Goal: Task Accomplishment & Management: Complete application form

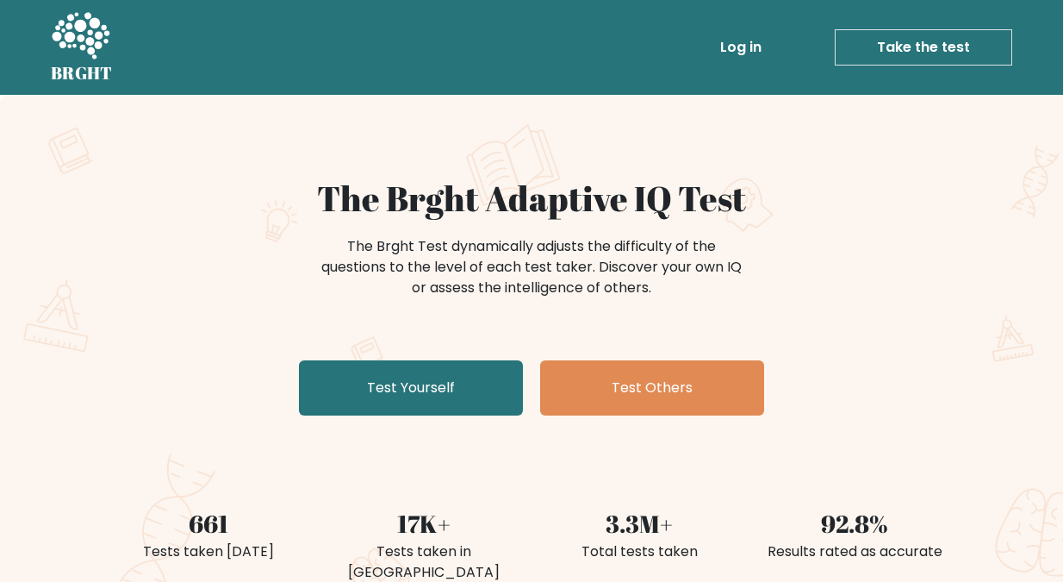
click at [745, 43] on link "Log in" at bounding box center [741, 47] width 55 height 34
click at [918, 44] on link "Take the test" at bounding box center [924, 47] width 178 height 36
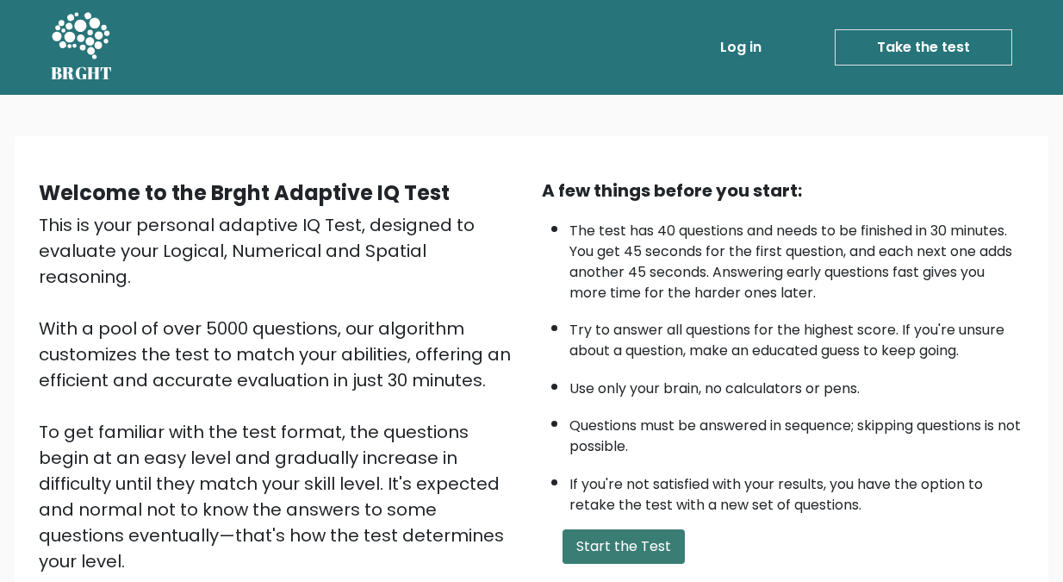
click at [608, 546] on button "Start the Test" at bounding box center [624, 546] width 122 height 34
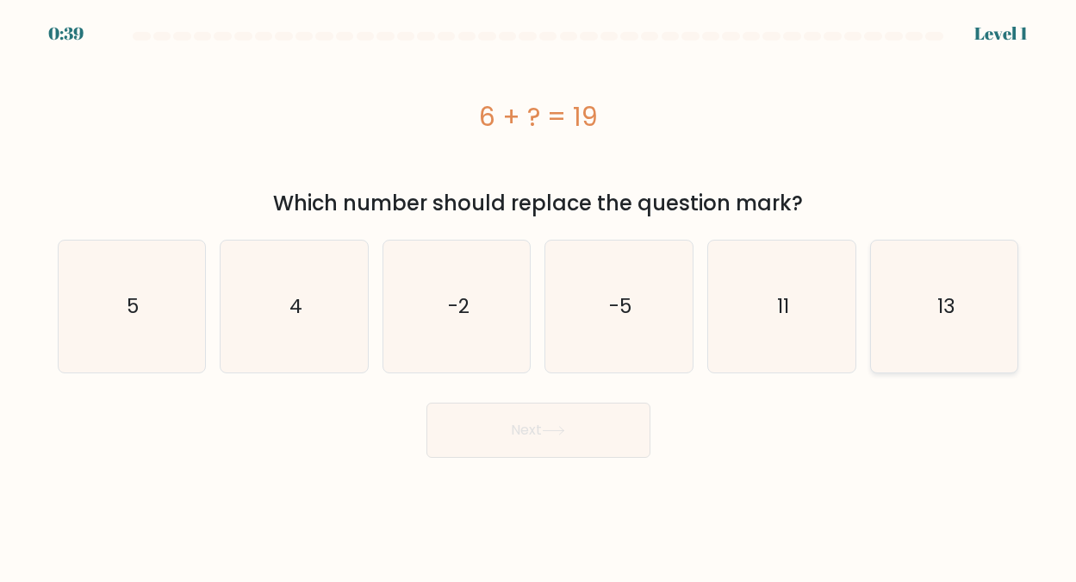
click at [947, 303] on text "13" at bounding box center [946, 306] width 18 height 28
click at [539, 296] on input "f. 13" at bounding box center [539, 293] width 1 height 4
radio input "true"
click at [534, 428] on button "Next" at bounding box center [539, 429] width 224 height 55
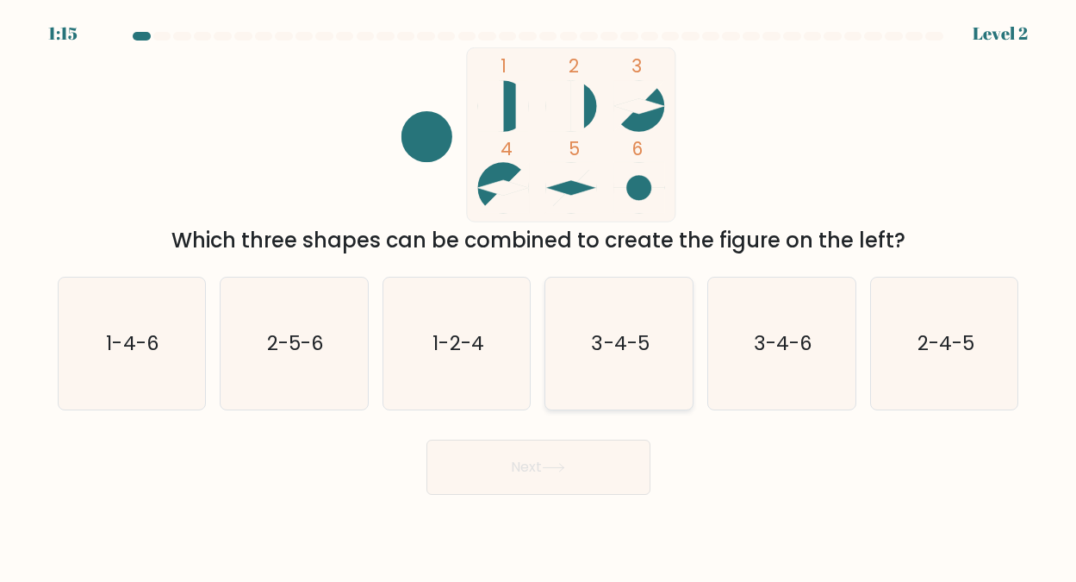
click at [625, 346] on text "3-4-5" at bounding box center [621, 343] width 58 height 28
click at [539, 296] on input "d. 3-4-5" at bounding box center [539, 293] width 1 height 4
radio input "true"
click at [524, 471] on button "Next" at bounding box center [539, 467] width 224 height 55
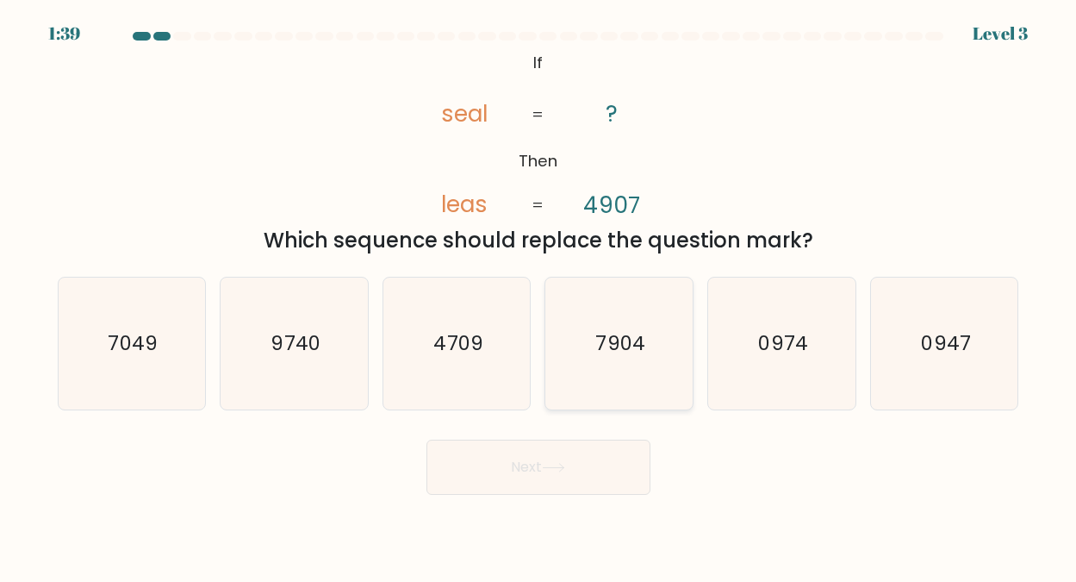
click at [618, 344] on text "7904" at bounding box center [620, 343] width 49 height 28
click at [539, 296] on input "d. 7904" at bounding box center [539, 293] width 1 height 4
radio input "true"
click at [530, 469] on button "Next" at bounding box center [539, 467] width 224 height 55
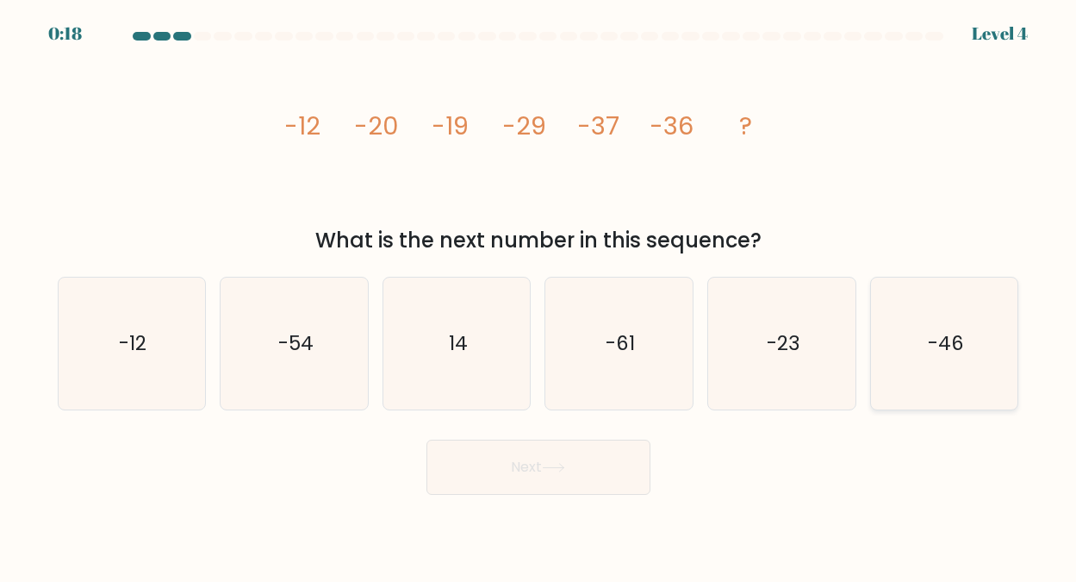
click at [921, 325] on icon "-46" at bounding box center [945, 343] width 132 height 132
click at [539, 296] on input "f. -46" at bounding box center [539, 293] width 1 height 4
radio input "true"
click at [533, 461] on button "Next" at bounding box center [539, 467] width 224 height 55
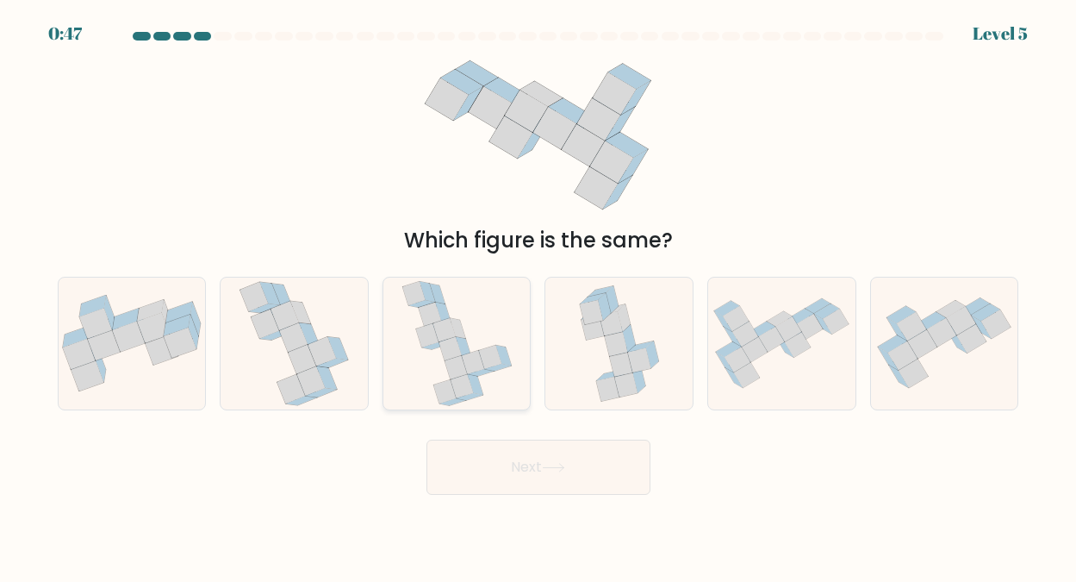
click at [446, 340] on icon at bounding box center [450, 348] width 22 height 24
click at [539, 296] on input "c." at bounding box center [539, 293] width 1 height 4
radio input "true"
click at [525, 462] on button "Next" at bounding box center [539, 467] width 224 height 55
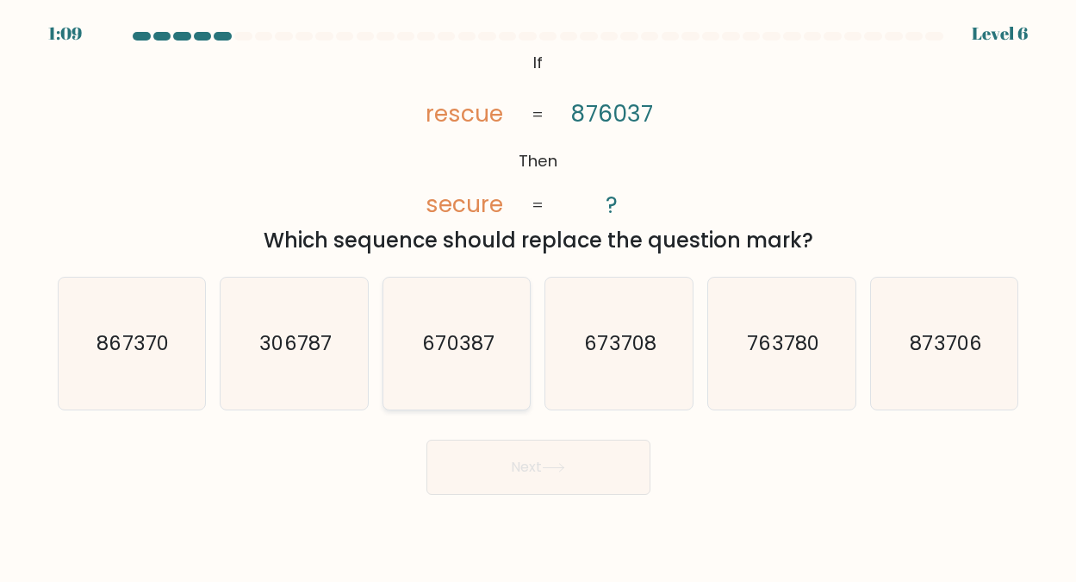
click at [462, 345] on text "670387" at bounding box center [458, 343] width 72 height 28
click at [539, 296] on input "c. 670387" at bounding box center [539, 293] width 1 height 4
radio input "true"
click at [542, 465] on button "Next" at bounding box center [539, 467] width 224 height 55
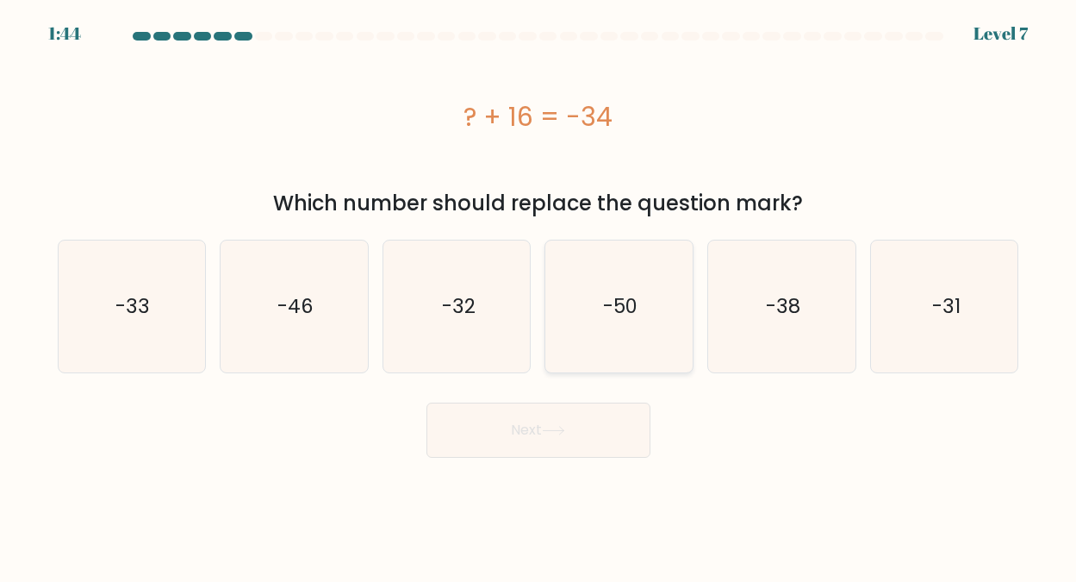
click at [635, 308] on text "-50" at bounding box center [620, 306] width 34 height 28
click at [539, 296] on input "d. -50" at bounding box center [539, 293] width 1 height 4
radio input "true"
click at [514, 427] on button "Next" at bounding box center [539, 429] width 224 height 55
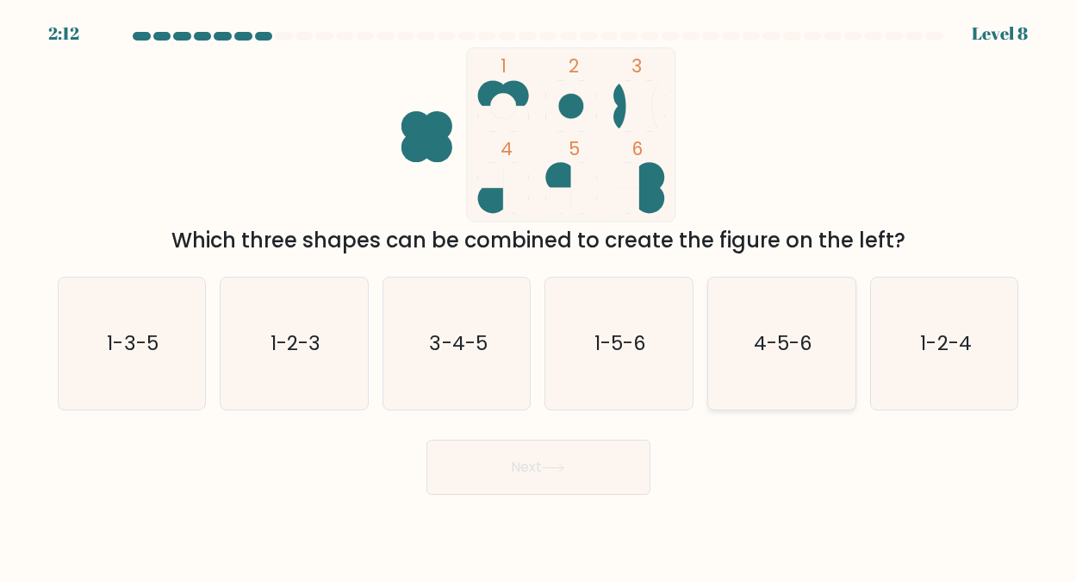
click at [776, 340] on text "4-5-6" at bounding box center [783, 343] width 59 height 28
click at [539, 296] on input "e. 4-5-6" at bounding box center [539, 293] width 1 height 4
radio input "true"
click at [515, 464] on button "Next" at bounding box center [539, 467] width 224 height 55
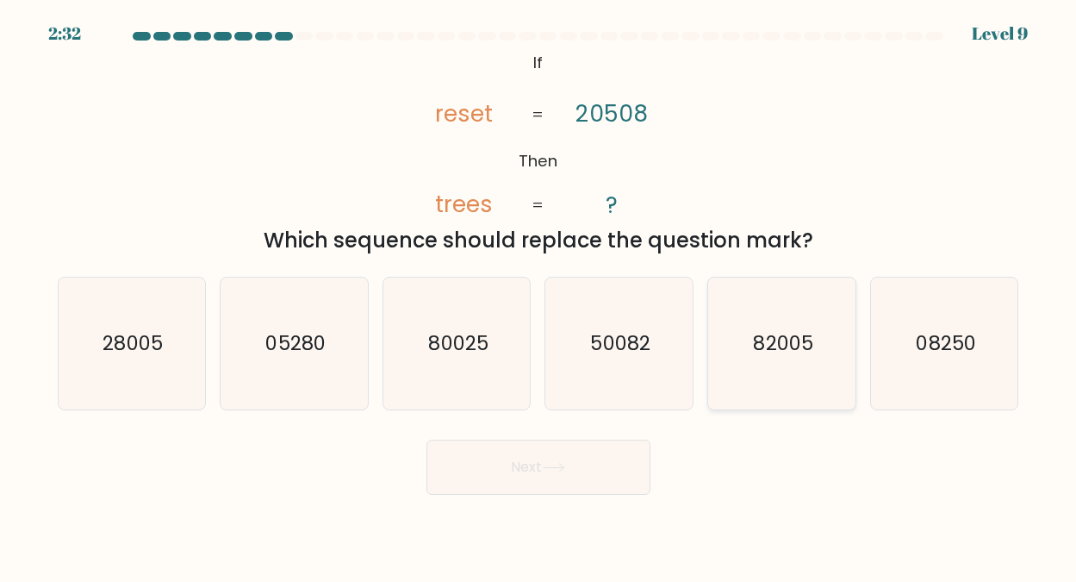
click at [781, 342] on text "82005" at bounding box center [782, 343] width 59 height 28
click at [539, 296] on input "e. 82005" at bounding box center [539, 293] width 1 height 4
radio input "true"
click at [519, 462] on button "Next" at bounding box center [539, 467] width 224 height 55
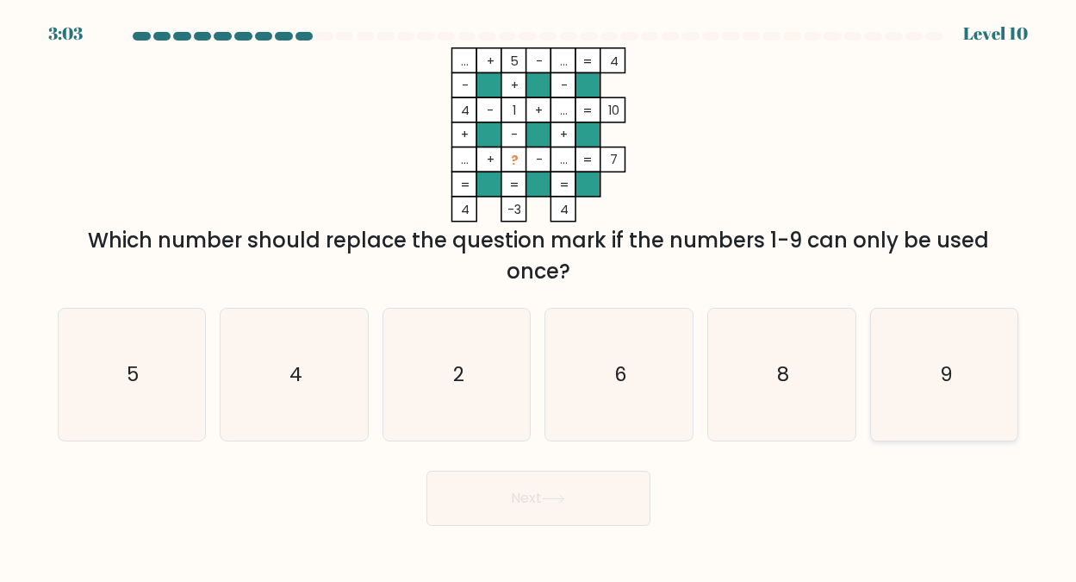
click at [945, 375] on text "9" at bounding box center [945, 374] width 13 height 28
click at [539, 296] on input "f. 9" at bounding box center [539, 293] width 1 height 4
radio input "true"
click at [527, 494] on button "Next" at bounding box center [539, 498] width 224 height 55
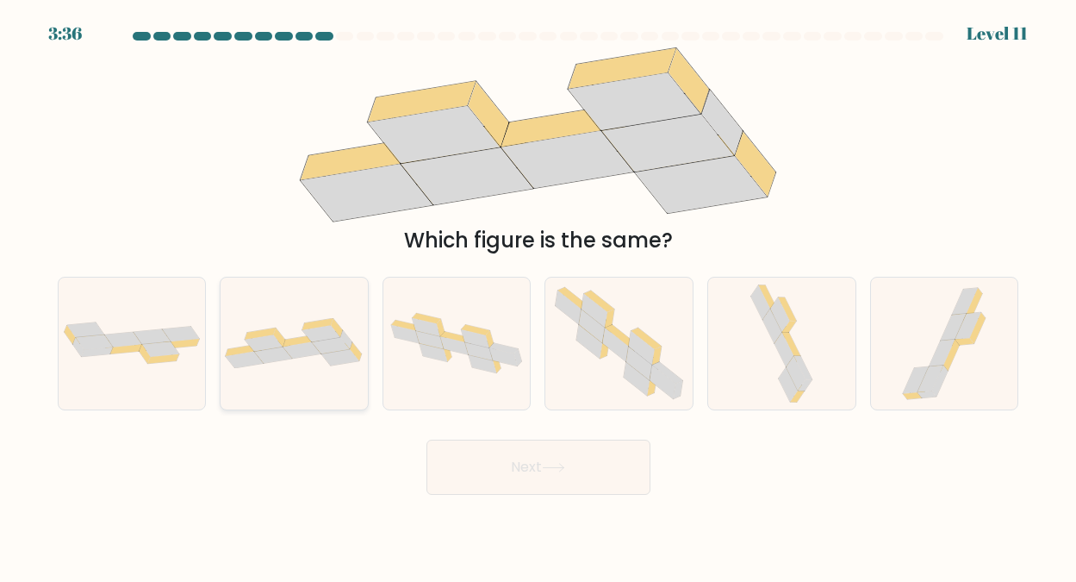
click at [326, 343] on icon at bounding box center [332, 345] width 38 height 16
click at [539, 296] on input "b." at bounding box center [539, 293] width 1 height 4
radio input "true"
click at [521, 463] on button "Next" at bounding box center [539, 467] width 224 height 55
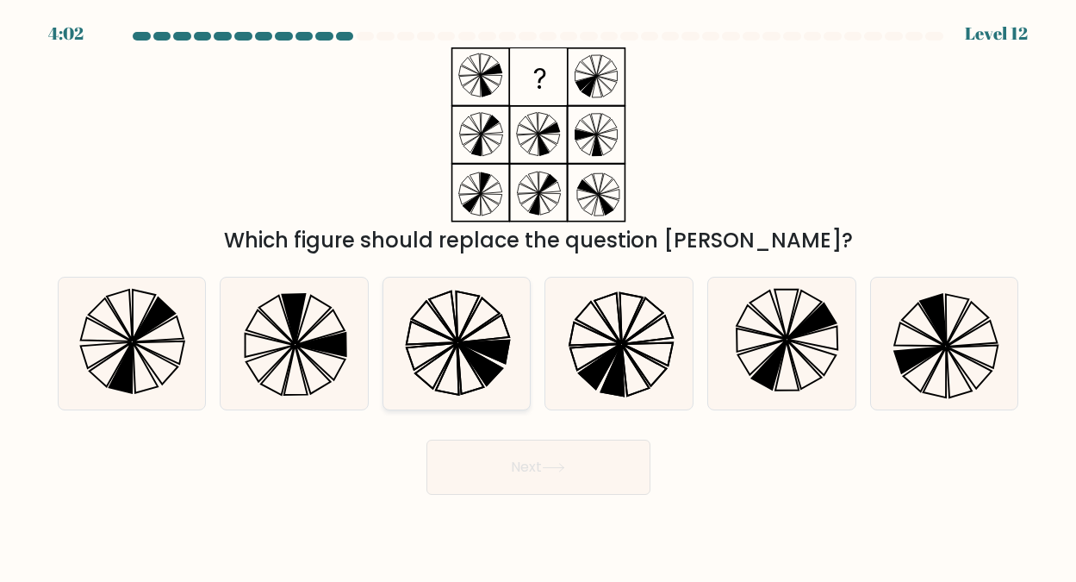
click at [475, 341] on icon at bounding box center [483, 351] width 51 height 22
click at [539, 296] on input "c." at bounding box center [539, 293] width 1 height 4
radio input "true"
click at [527, 460] on button "Next" at bounding box center [539, 467] width 224 height 55
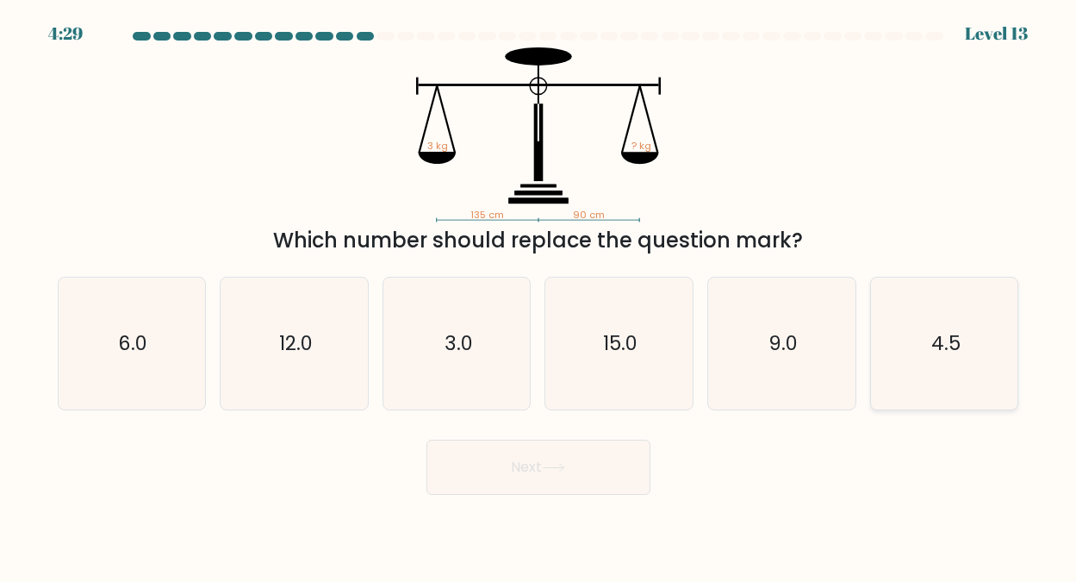
click at [920, 346] on icon "4.5" at bounding box center [945, 343] width 132 height 132
click at [539, 296] on input "f. 4.5" at bounding box center [539, 293] width 1 height 4
radio input "true"
click at [514, 466] on button "Next" at bounding box center [539, 467] width 224 height 55
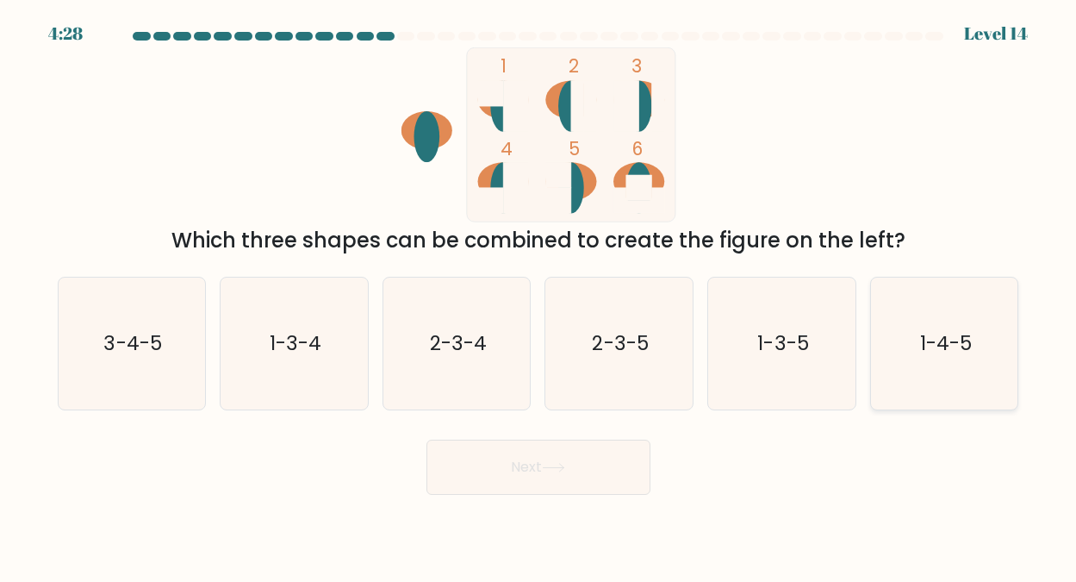
click at [912, 341] on icon "1-4-5" at bounding box center [945, 343] width 132 height 132
click at [539, 296] on input "f. 1-4-5" at bounding box center [539, 293] width 1 height 4
radio input "true"
click at [515, 467] on button "Next" at bounding box center [539, 467] width 224 height 55
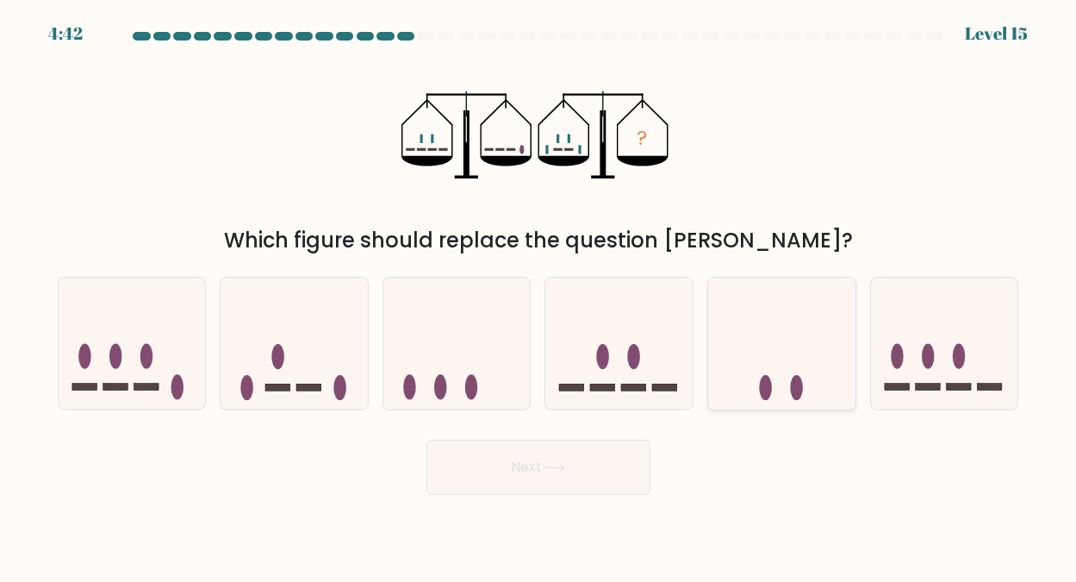
click at [780, 365] on icon at bounding box center [781, 343] width 147 height 122
click at [539, 296] on input "e." at bounding box center [539, 293] width 1 height 4
radio input "true"
click at [534, 466] on button "Next" at bounding box center [539, 467] width 224 height 55
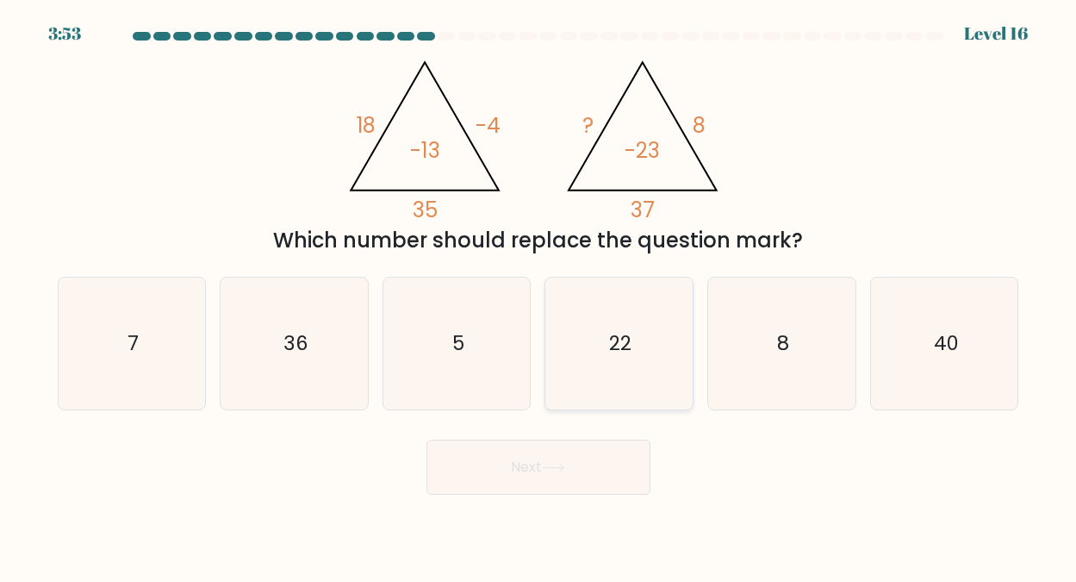
click at [615, 338] on text "22" at bounding box center [620, 343] width 22 height 28
click at [539, 296] on input "d. 22" at bounding box center [539, 293] width 1 height 4
radio input "true"
click at [522, 466] on button "Next" at bounding box center [539, 467] width 224 height 55
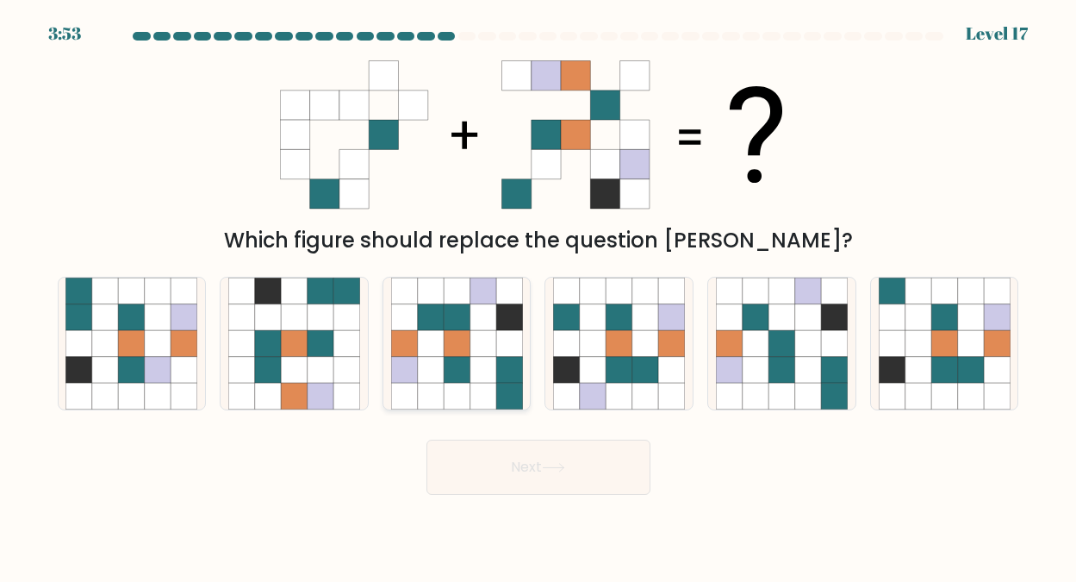
click at [479, 316] on icon at bounding box center [483, 316] width 26 height 26
click at [539, 296] on input "c." at bounding box center [539, 293] width 1 height 4
radio input "true"
click at [529, 467] on button "Next" at bounding box center [539, 467] width 224 height 55
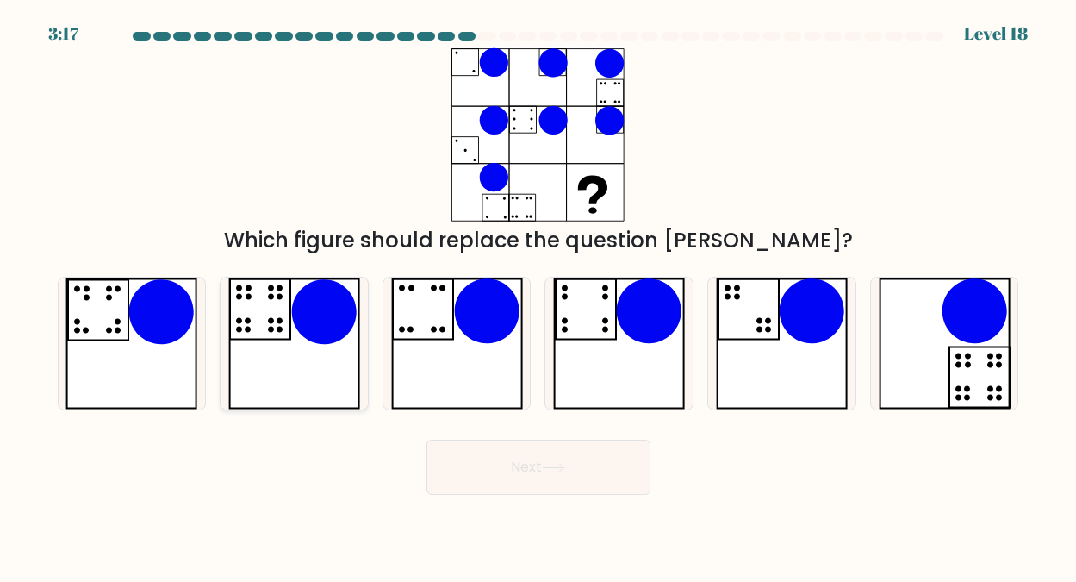
click at [316, 321] on icon at bounding box center [324, 311] width 65 height 65
click at [539, 296] on input "b." at bounding box center [539, 293] width 1 height 4
radio input "true"
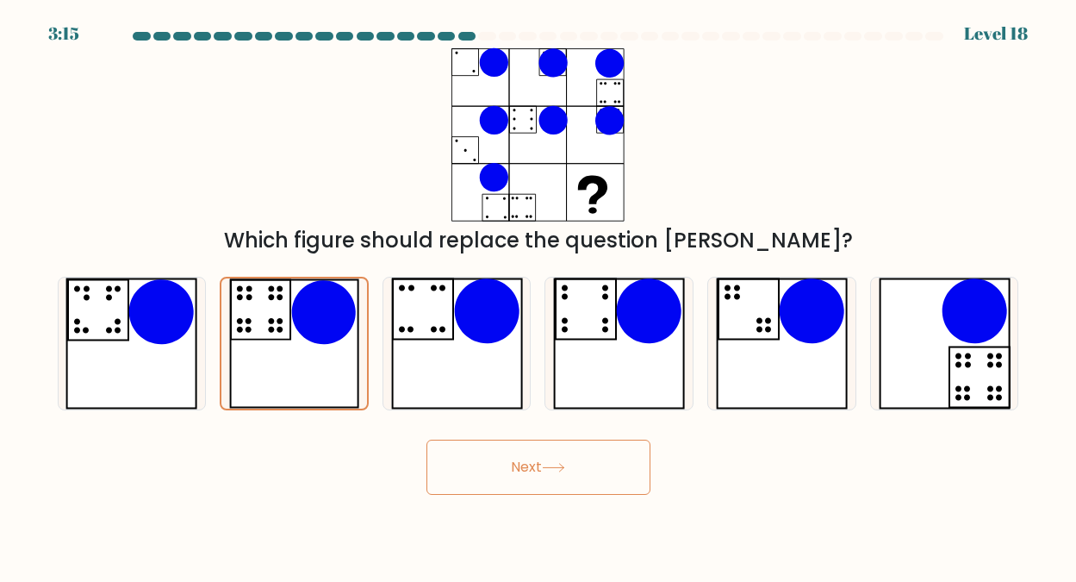
click at [525, 458] on button "Next" at bounding box center [539, 467] width 224 height 55
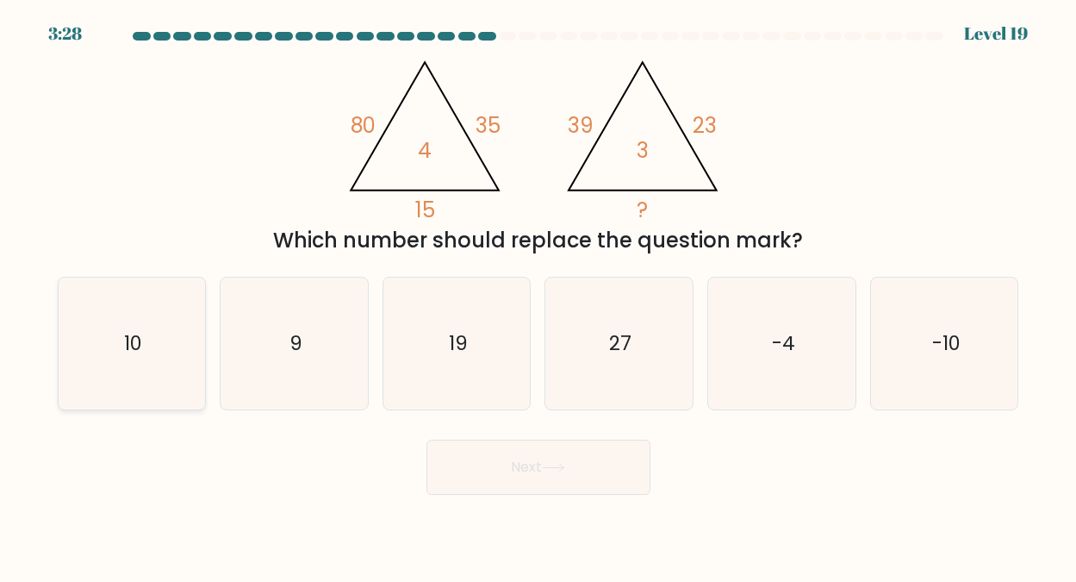
click at [139, 338] on text "10" at bounding box center [133, 343] width 18 height 28
click at [539, 296] on input "a. 10" at bounding box center [539, 293] width 1 height 4
radio input "true"
click at [527, 464] on button "Next" at bounding box center [539, 467] width 224 height 55
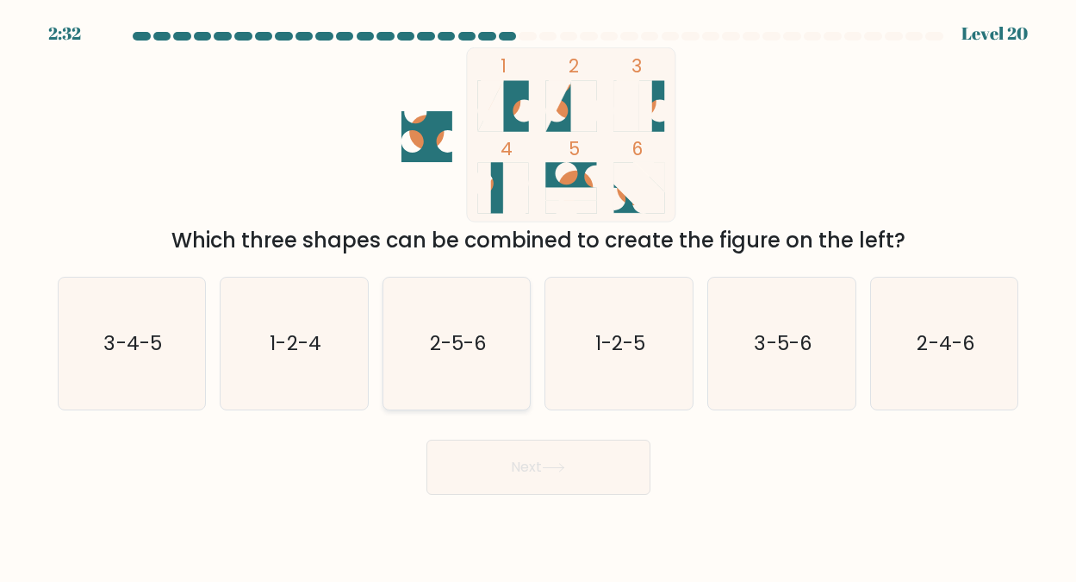
click at [456, 340] on text "2-5-6" at bounding box center [458, 343] width 57 height 28
click at [539, 296] on input "c. 2-5-6" at bounding box center [539, 293] width 1 height 4
radio input "true"
click at [523, 463] on button "Next" at bounding box center [539, 467] width 224 height 55
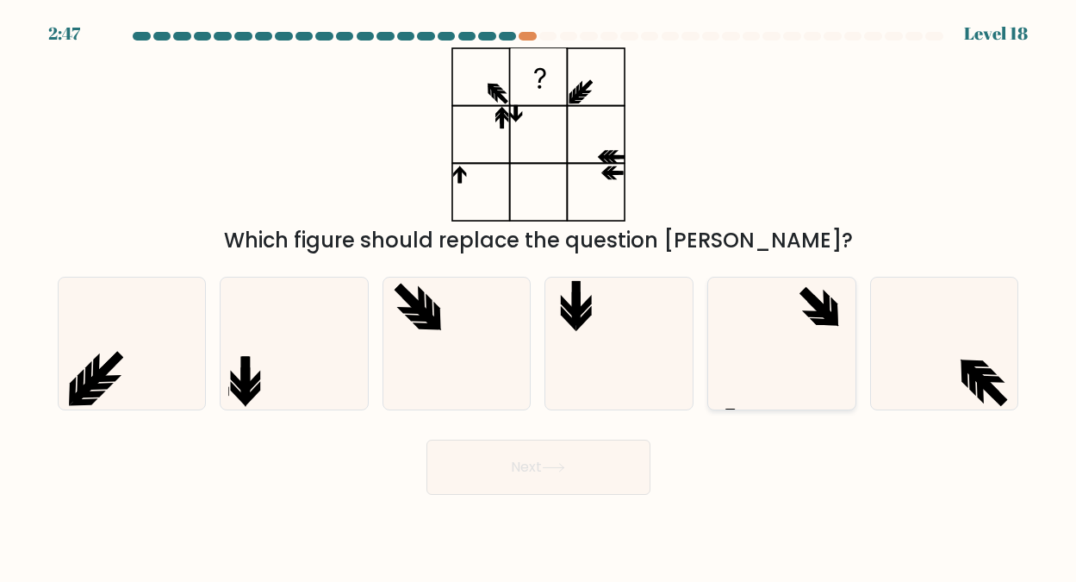
click at [820, 309] on icon at bounding box center [815, 300] width 29 height 29
click at [539, 296] on input "e." at bounding box center [539, 293] width 1 height 4
radio input "true"
click at [523, 459] on button "Next" at bounding box center [539, 467] width 224 height 55
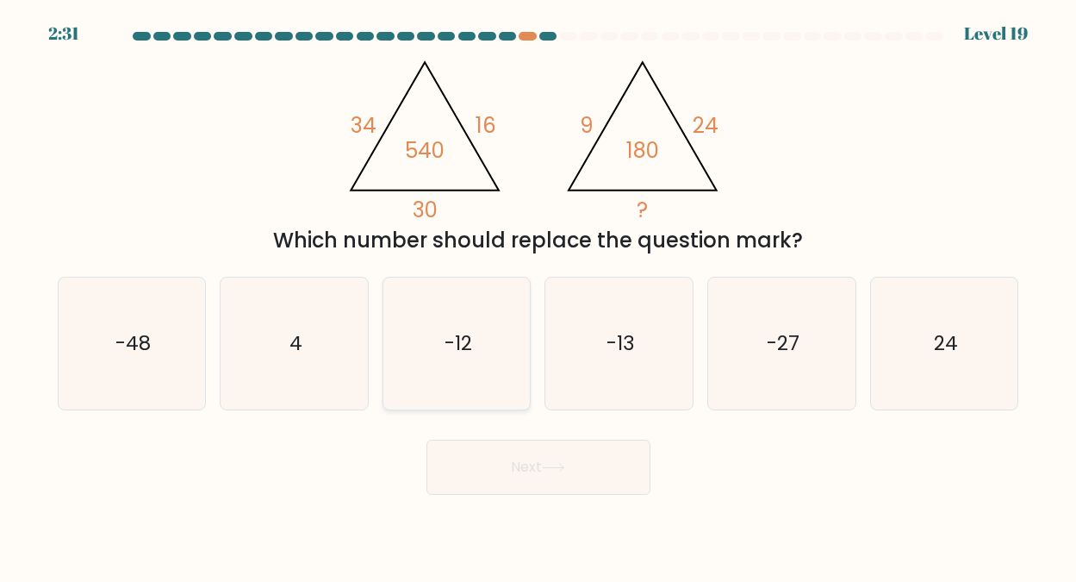
click at [457, 344] on text "-12" at bounding box center [459, 343] width 28 height 28
click at [411, 354] on icon "-12" at bounding box center [457, 343] width 132 height 132
click at [539, 296] on input "c. -12" at bounding box center [539, 293] width 1 height 4
radio input "true"
click at [537, 458] on button "Next" at bounding box center [539, 467] width 224 height 55
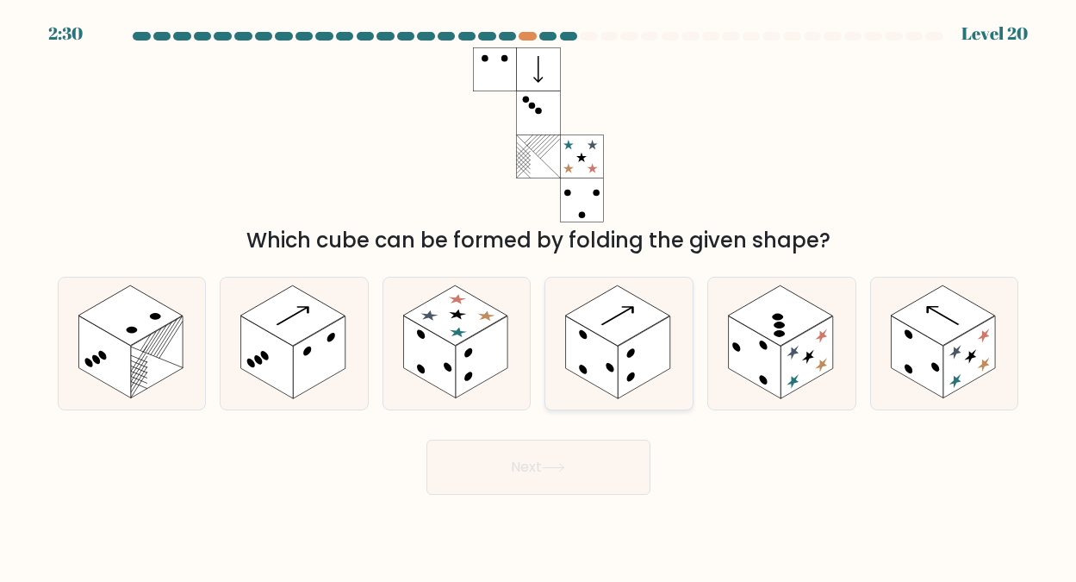
click at [634, 323] on rect at bounding box center [618, 315] width 104 height 60
click at [539, 296] on input "d." at bounding box center [539, 293] width 1 height 4
radio input "true"
click at [520, 464] on button "Next" at bounding box center [539, 467] width 224 height 55
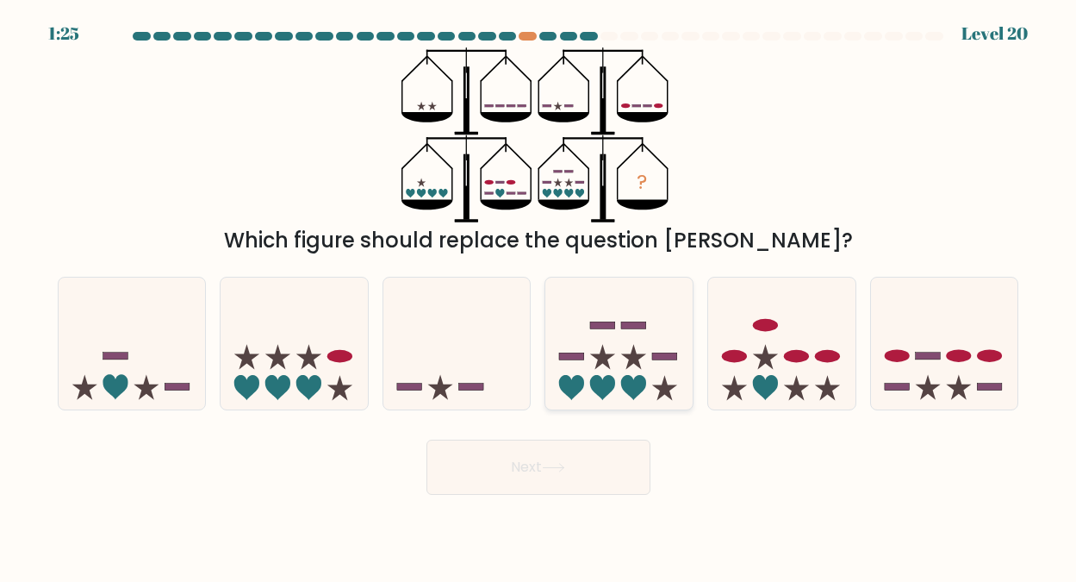
click at [620, 344] on icon at bounding box center [619, 343] width 147 height 122
click at [539, 296] on input "d." at bounding box center [539, 293] width 1 height 4
radio input "true"
click at [521, 465] on button "Next" at bounding box center [539, 467] width 224 height 55
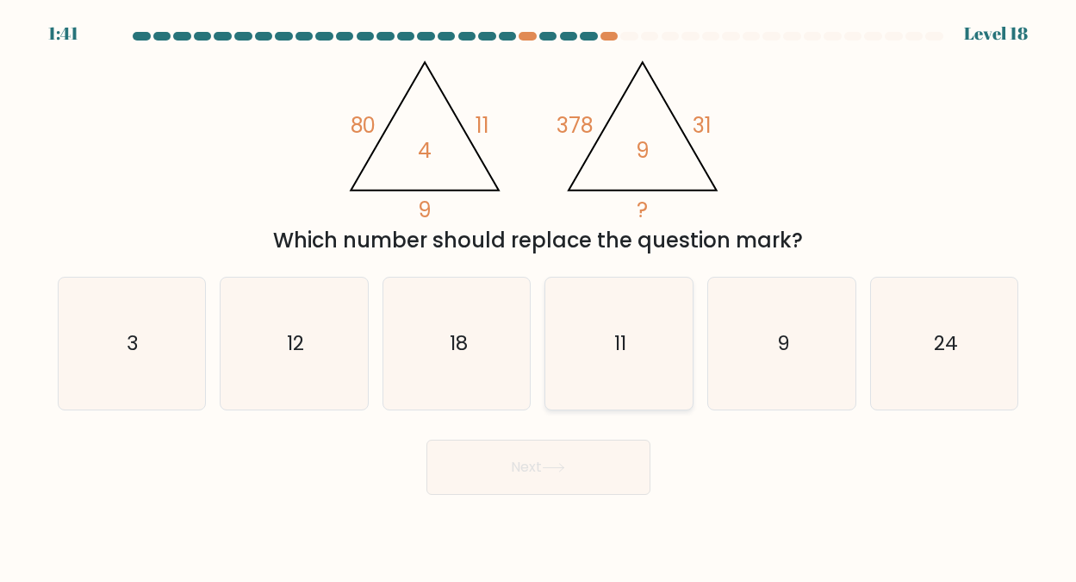
click at [619, 337] on text "11" at bounding box center [620, 343] width 12 height 28
click at [539, 296] on input "d. 11" at bounding box center [539, 293] width 1 height 4
radio input "true"
click at [523, 465] on button "Next" at bounding box center [539, 467] width 224 height 55
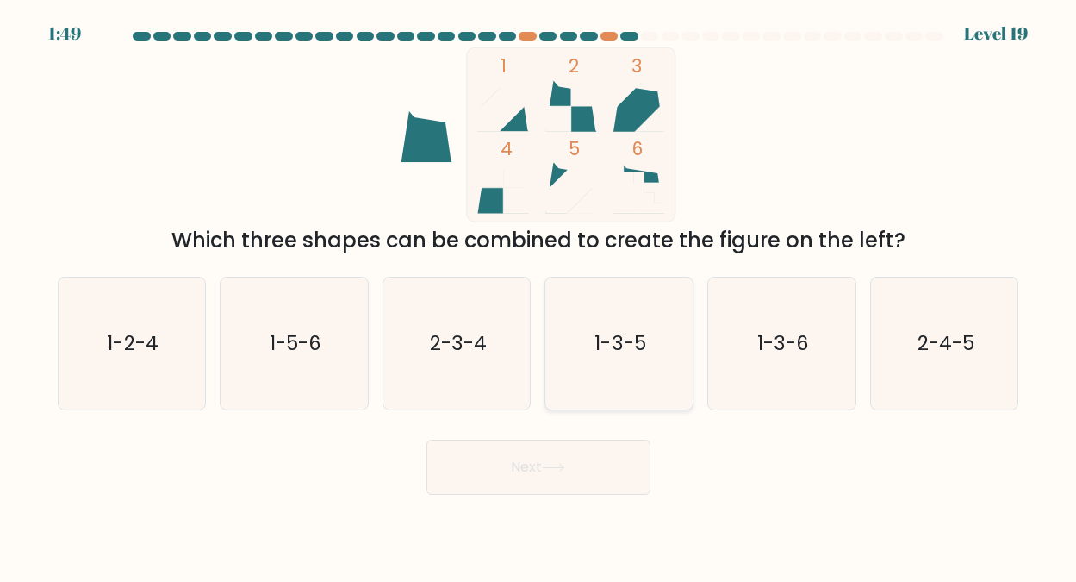
click at [618, 322] on icon "1-3-5" at bounding box center [619, 343] width 132 height 132
click at [539, 296] on input "d. 1-3-5" at bounding box center [539, 293] width 1 height 4
radio input "true"
click at [540, 464] on button "Next" at bounding box center [539, 467] width 224 height 55
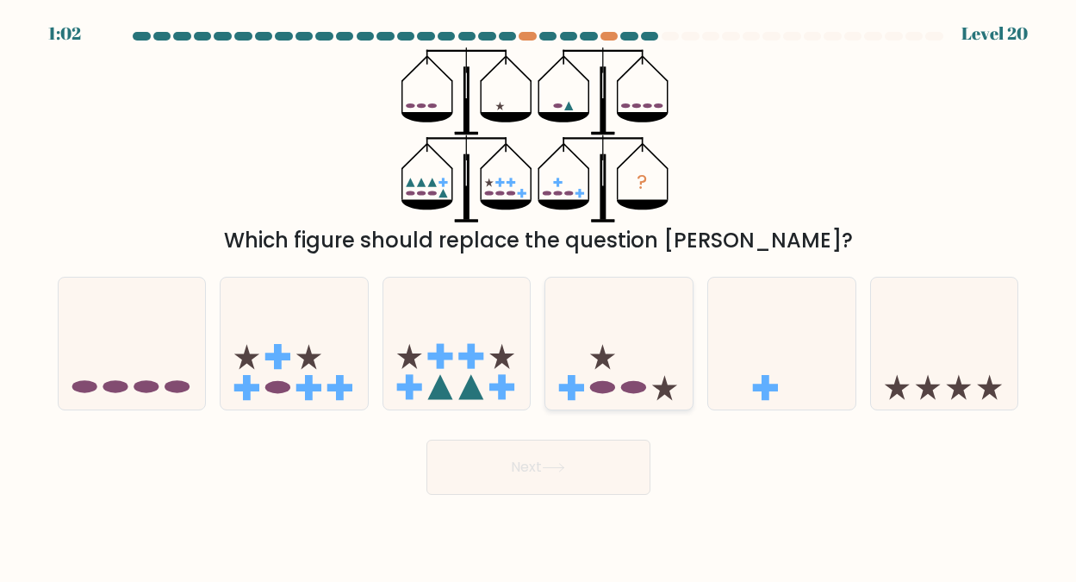
click at [619, 361] on icon at bounding box center [619, 343] width 147 height 122
click at [539, 296] on input "d." at bounding box center [539, 293] width 1 height 4
radio input "true"
click at [530, 460] on button "Next" at bounding box center [539, 467] width 224 height 55
